Goal: Transaction & Acquisition: Purchase product/service

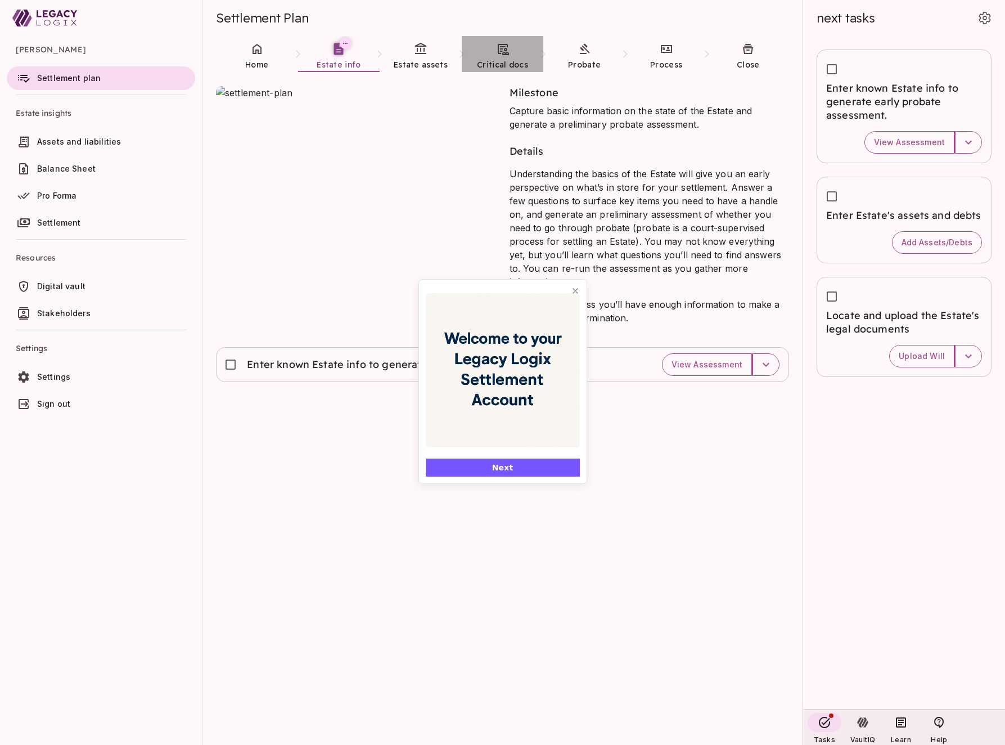
click at [503, 53] on icon at bounding box center [503, 49] width 11 height 11
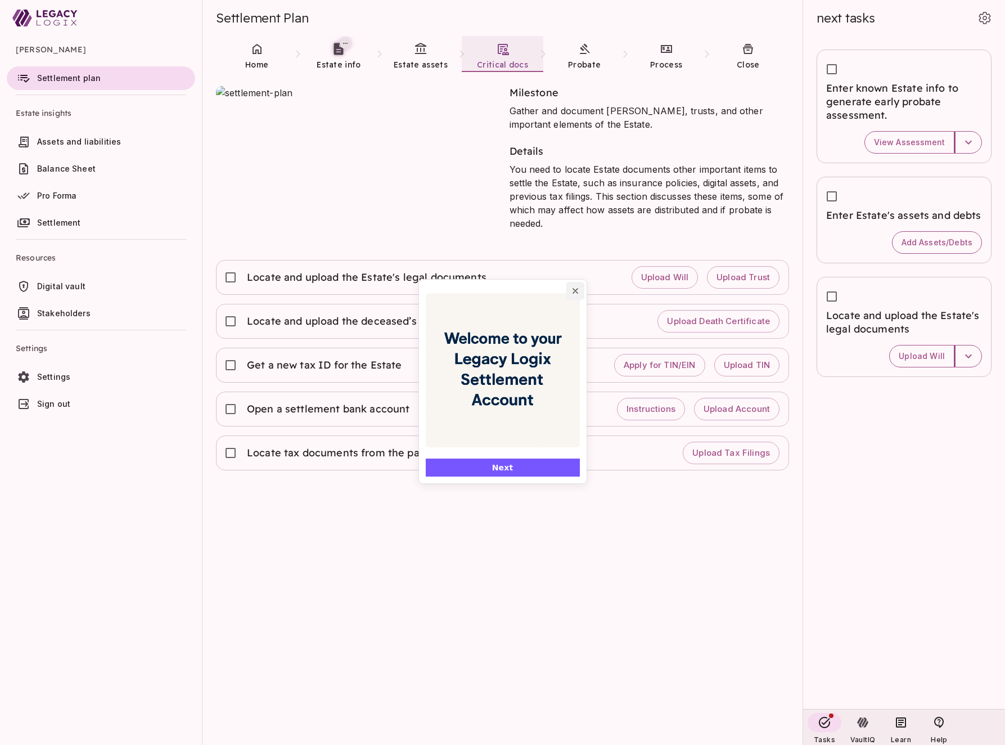
click at [575, 295] on icon "Close popover" at bounding box center [575, 290] width 9 height 9
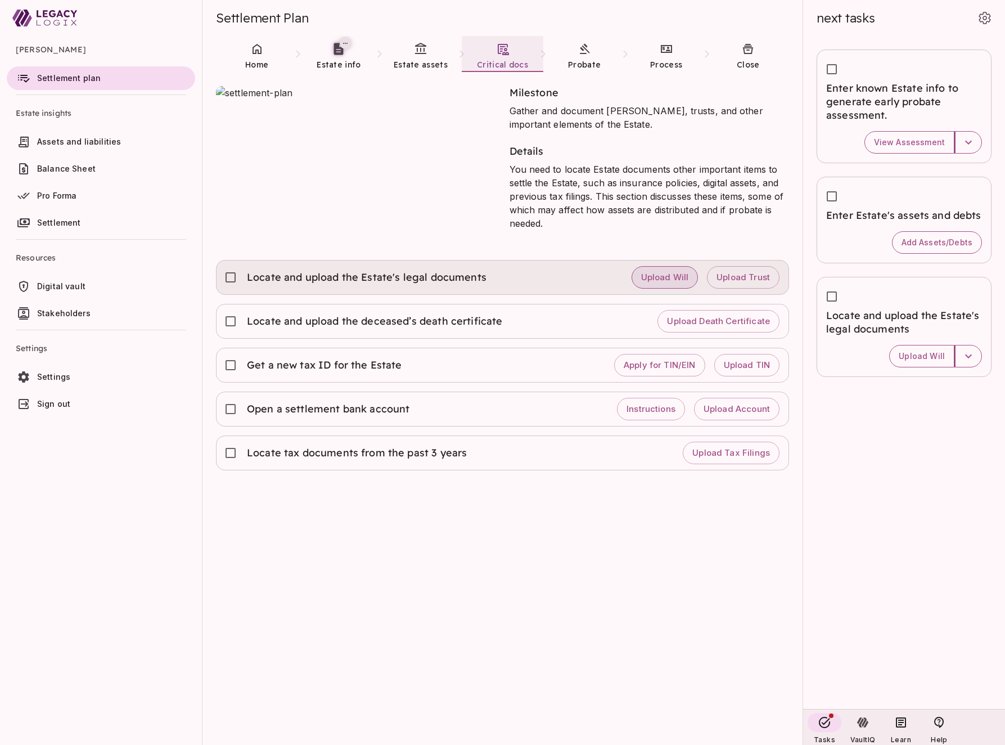
click at [673, 281] on span "Upload Will" at bounding box center [665, 277] width 48 height 11
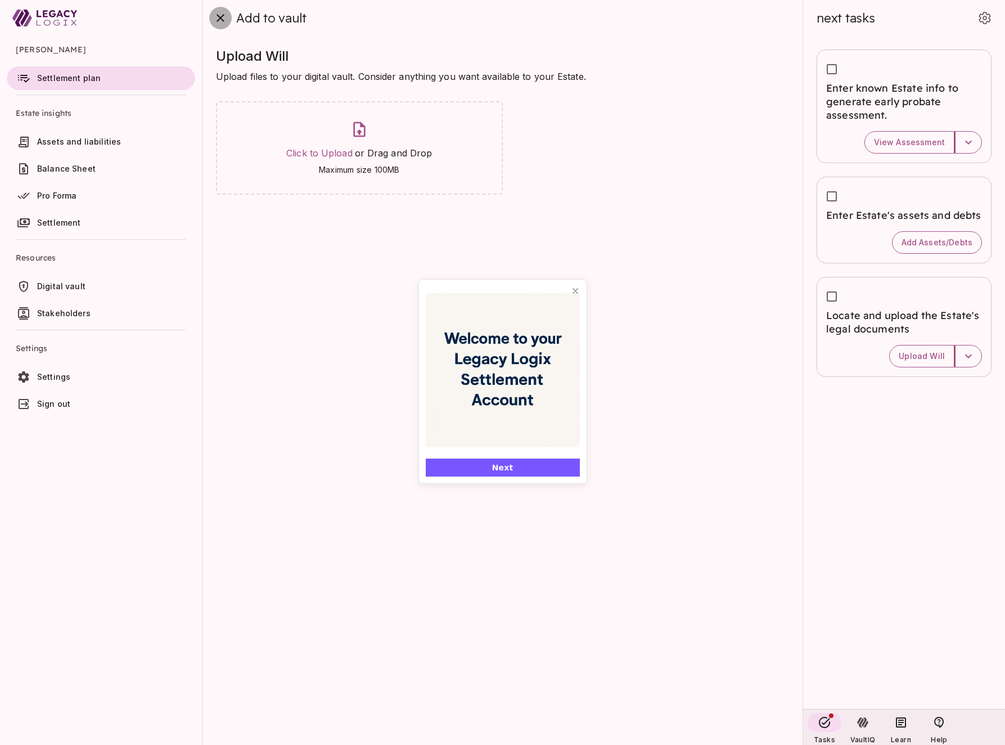
click at [219, 19] on icon "close" at bounding box center [221, 18] width 8 height 8
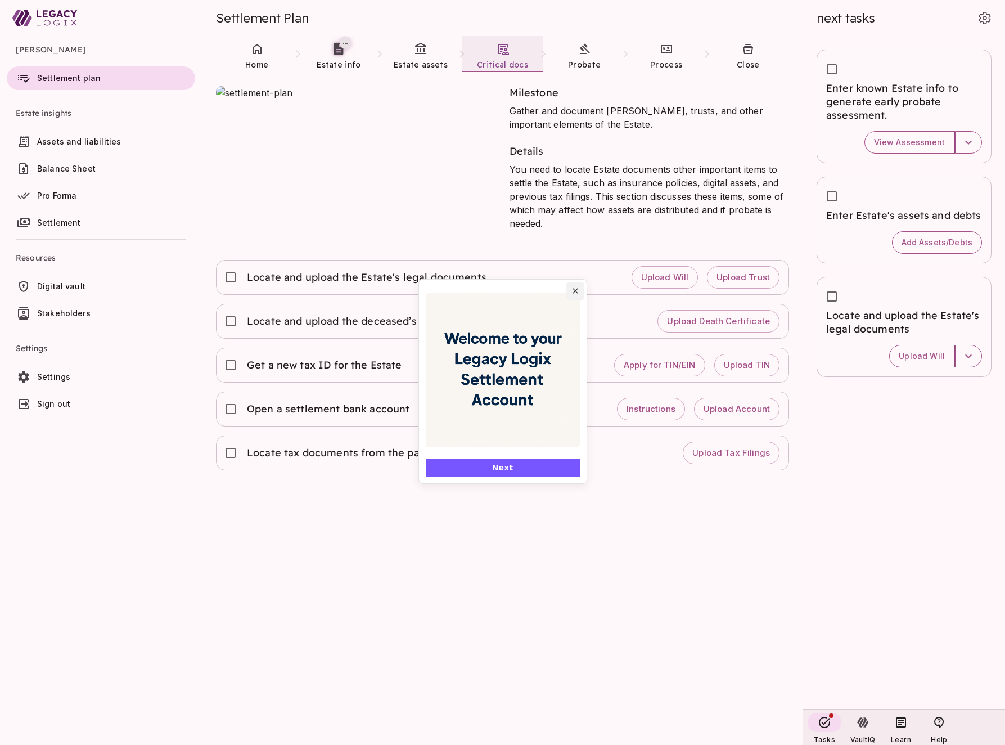
click at [574, 292] on icon "Close popover" at bounding box center [575, 290] width 9 height 9
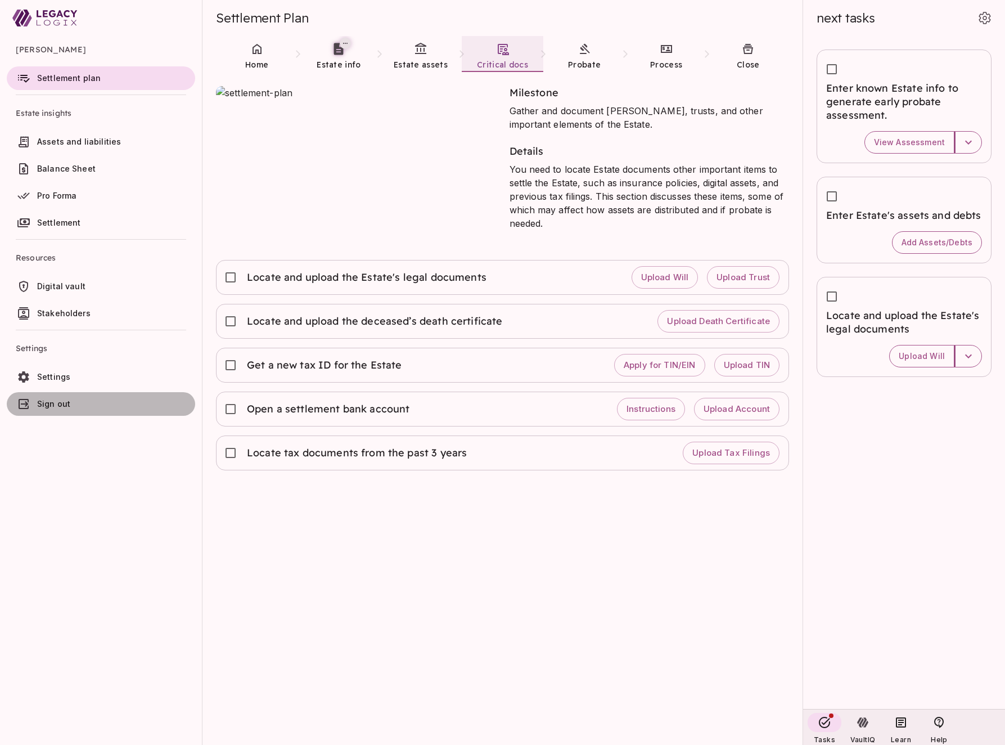
click at [64, 404] on span "Sign out" at bounding box center [53, 404] width 33 height 10
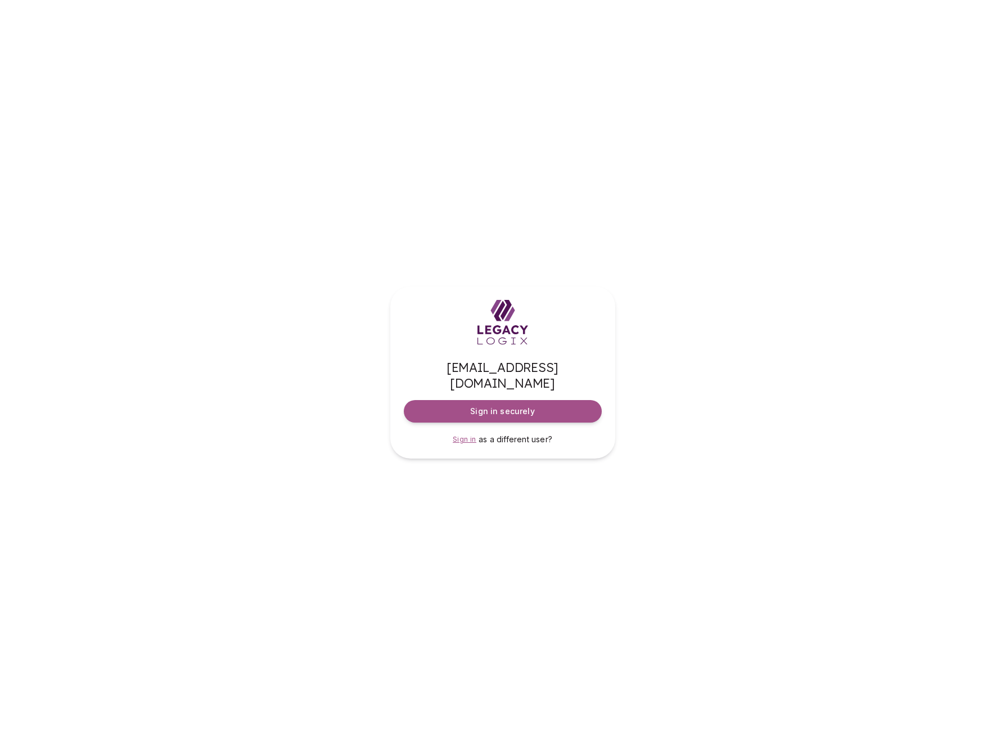
click at [464, 435] on span "Sign in" at bounding box center [465, 439] width 24 height 8
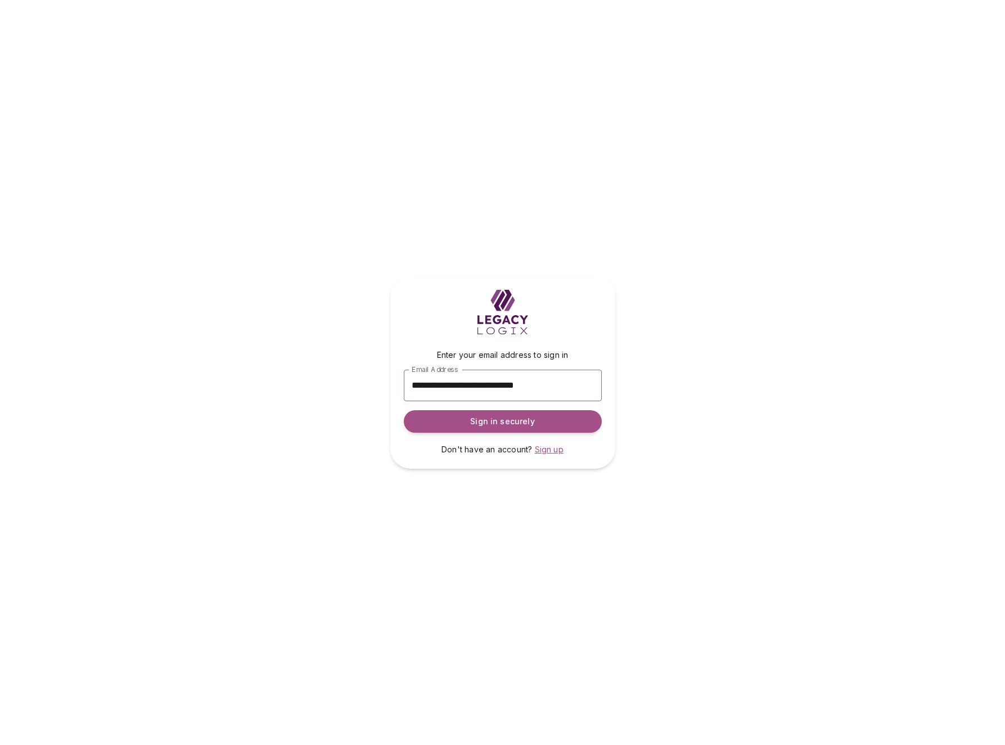
click at [547, 451] on span "Sign up" at bounding box center [549, 449] width 29 height 10
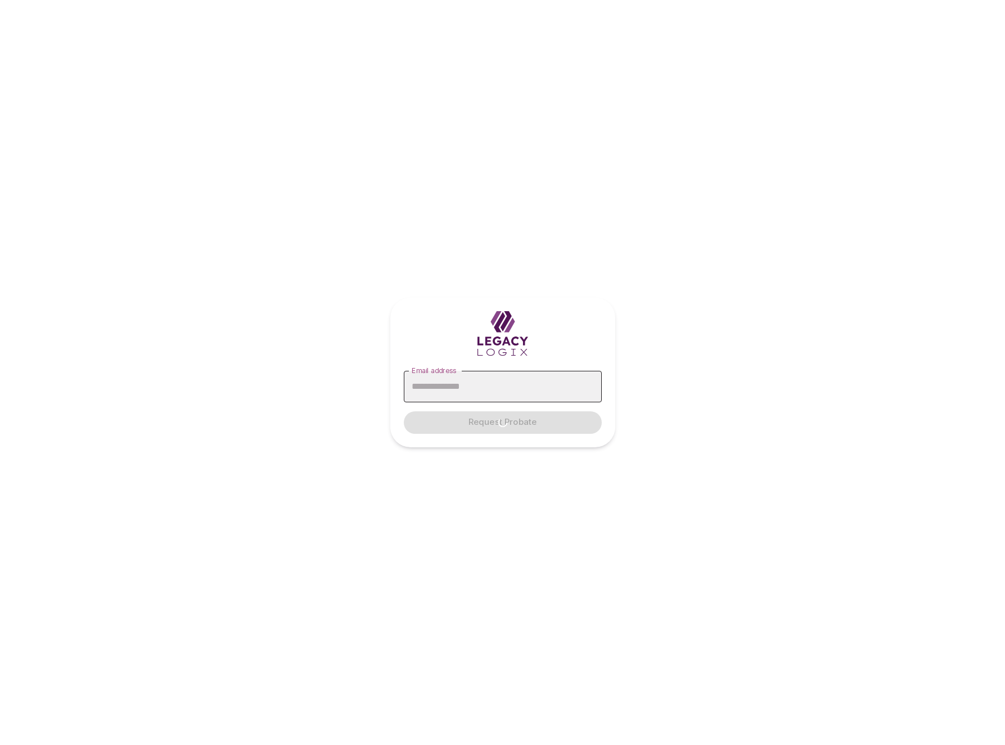
click at [481, 389] on input "Email address" at bounding box center [503, 386] width 198 height 31
type input "**********"
click at [487, 420] on span "Request Probate" at bounding box center [502, 422] width 68 height 11
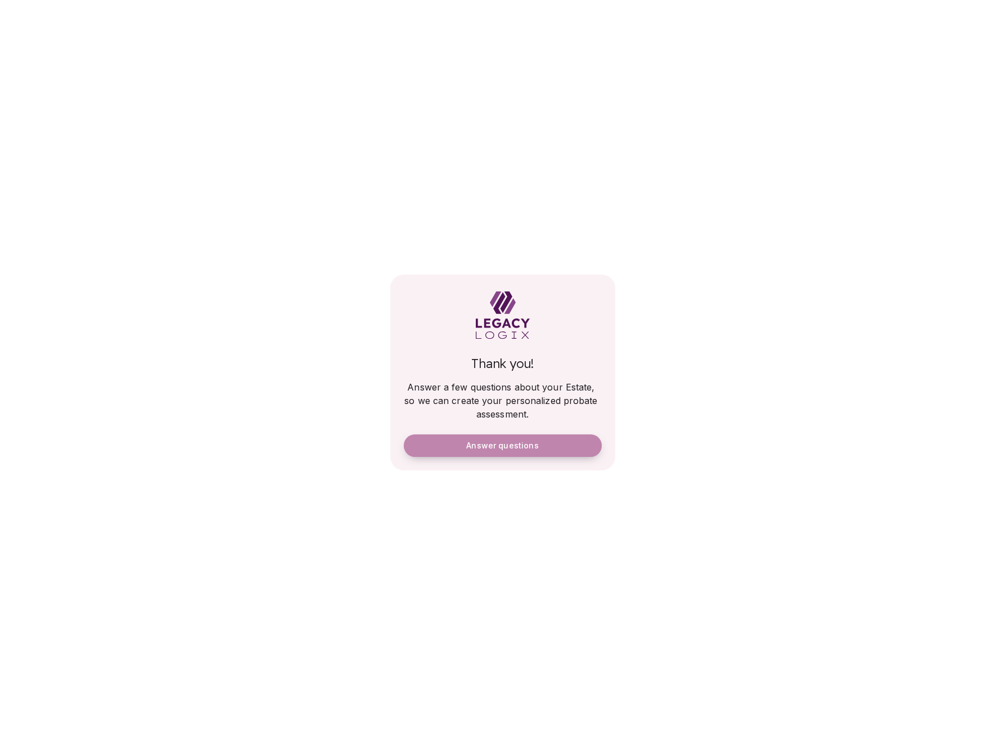
click at [526, 447] on span "Answer questions" at bounding box center [502, 445] width 72 height 10
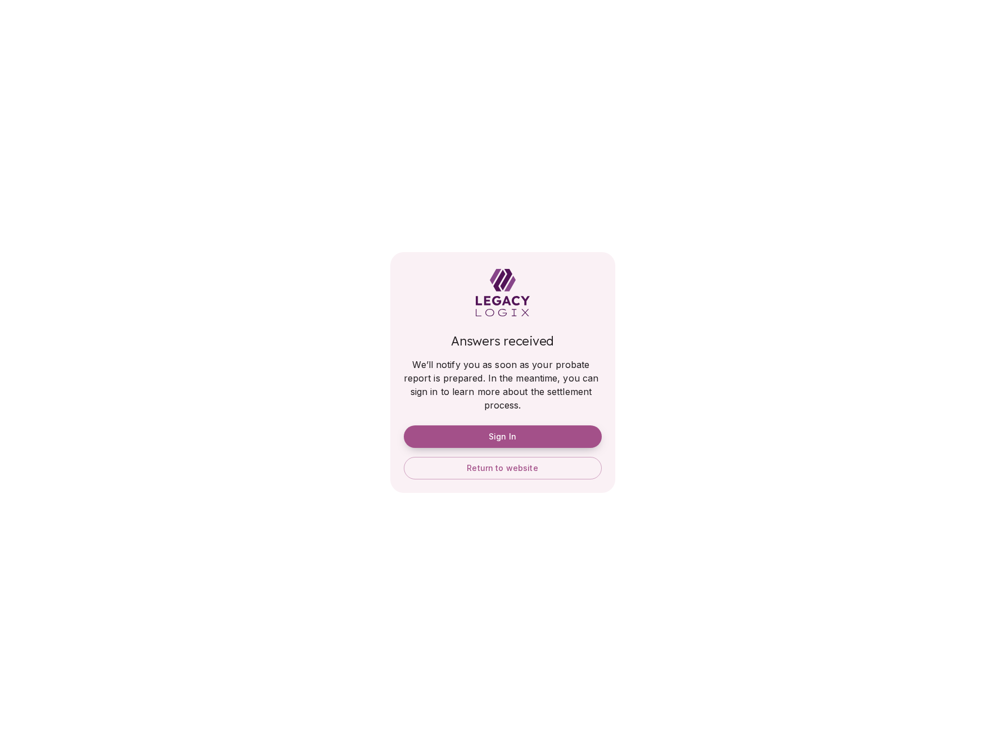
click at [505, 435] on span "Sign In" at bounding box center [503, 436] width 28 height 10
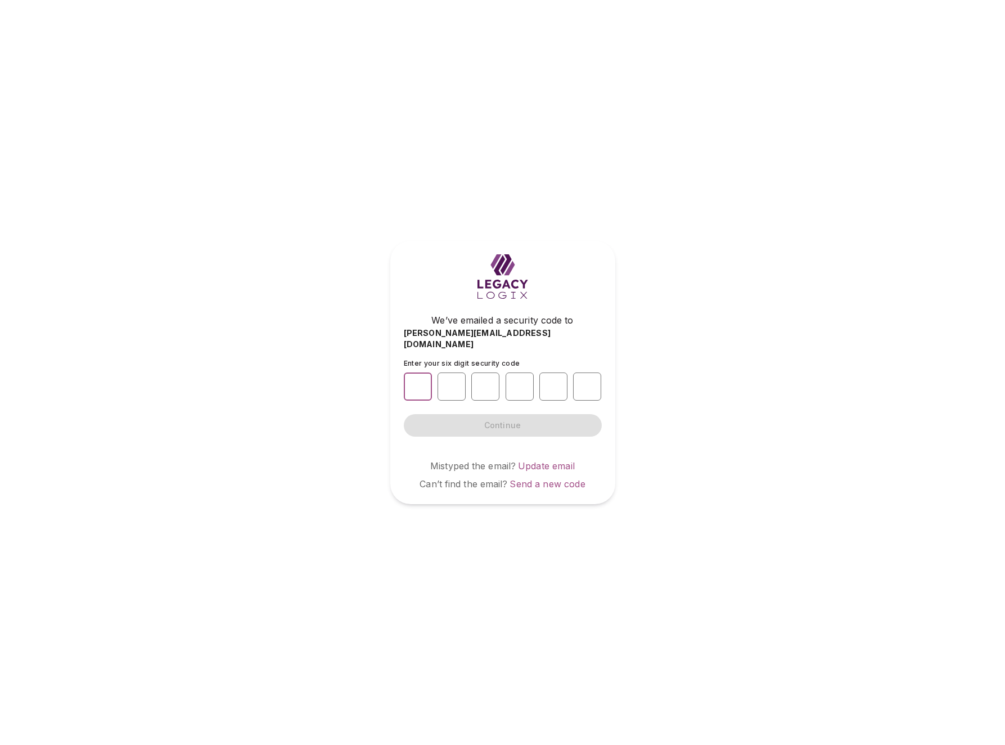
click at [415, 377] on input "number" at bounding box center [418, 386] width 28 height 28
type input "*"
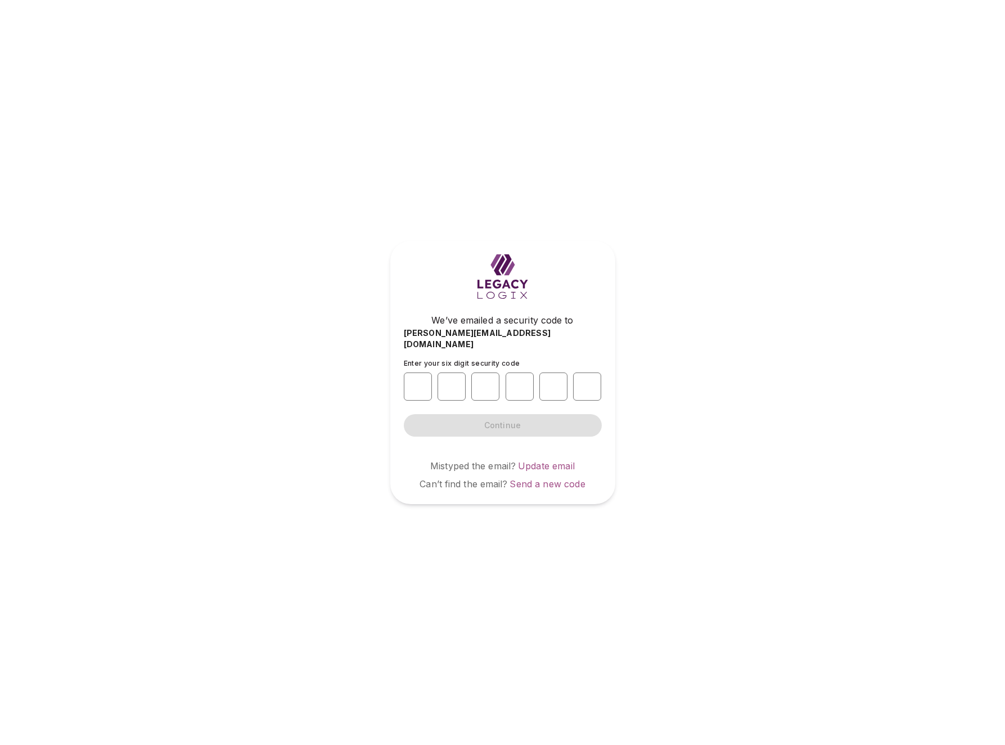
type input "*"
